Goal: Information Seeking & Learning: Learn about a topic

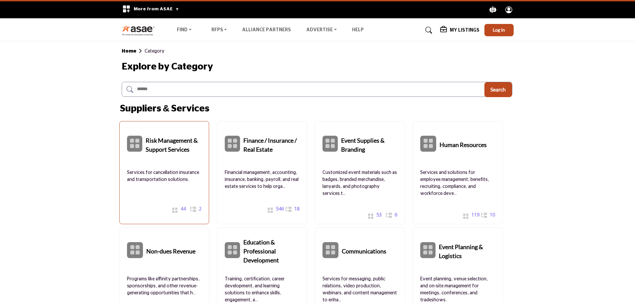
click at [161, 141] on b "Risk Management & Support Services" at bounding box center [174, 144] width 56 height 30
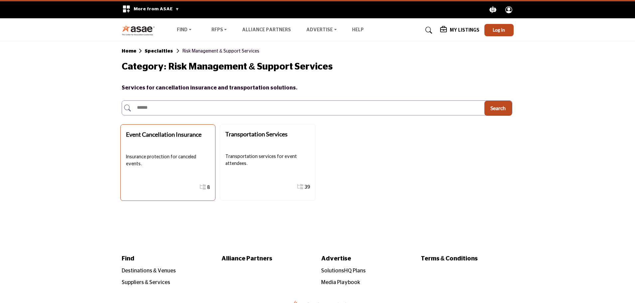
click at [156, 158] on p "Insurance protection for canceled events." at bounding box center [168, 161] width 84 height 14
click at [151, 136] on b "Event Cancellation Insurance" at bounding box center [163, 134] width 75 height 7
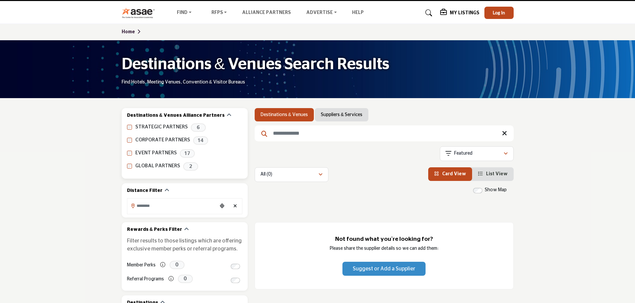
scroll to position [33, 0]
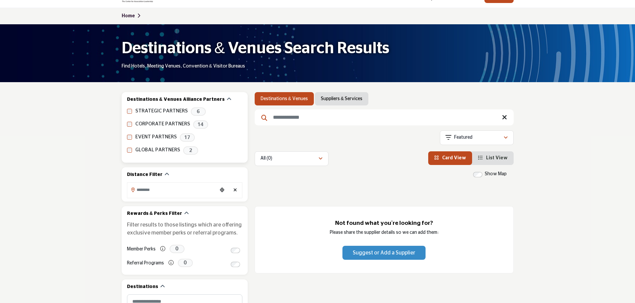
click at [164, 122] on label "CORPORATE PARTNERS" at bounding box center [162, 124] width 55 height 8
click at [199, 125] on span "14" at bounding box center [200, 124] width 15 height 8
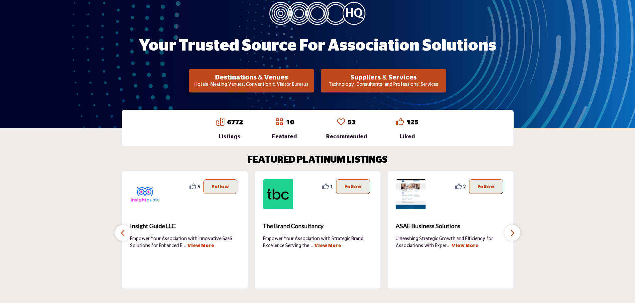
scroll to position [100, 0]
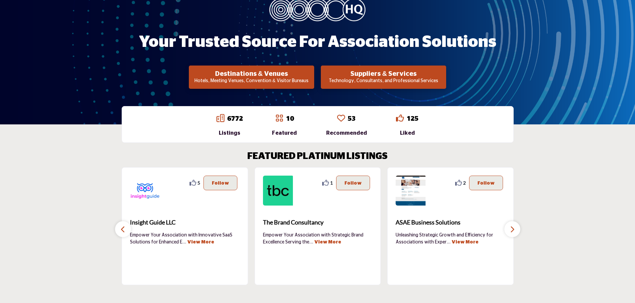
click at [232, 119] on link "6772" at bounding box center [235, 118] width 16 height 7
